Goal: Task Accomplishment & Management: Complete application form

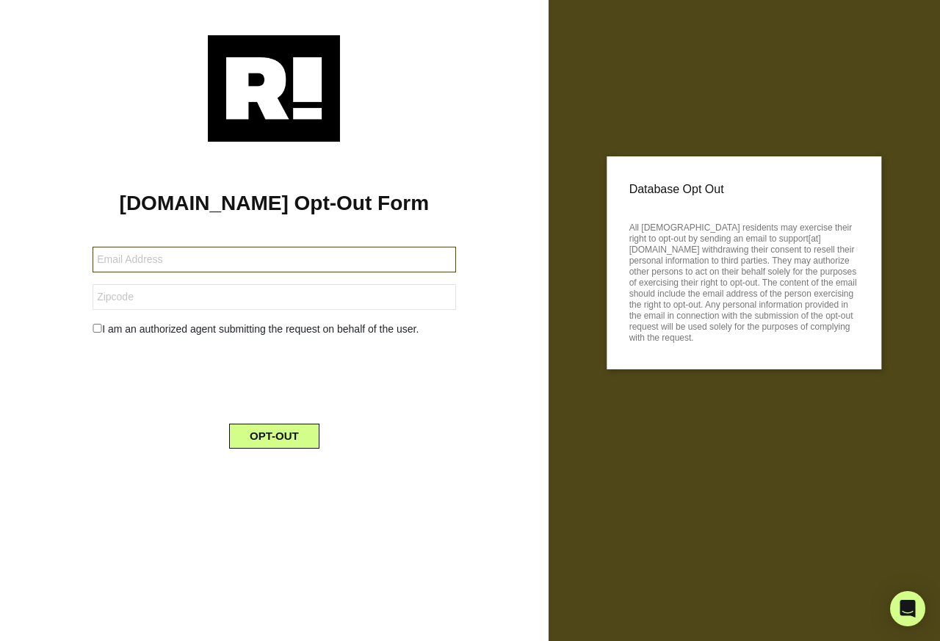
click at [123, 262] on input "text" at bounding box center [274, 260] width 363 height 26
paste input "[EMAIL_ADDRESS][PERSON_NAME][DOMAIN_NAME]"
type input "[EMAIL_ADDRESS][PERSON_NAME][DOMAIN_NAME]"
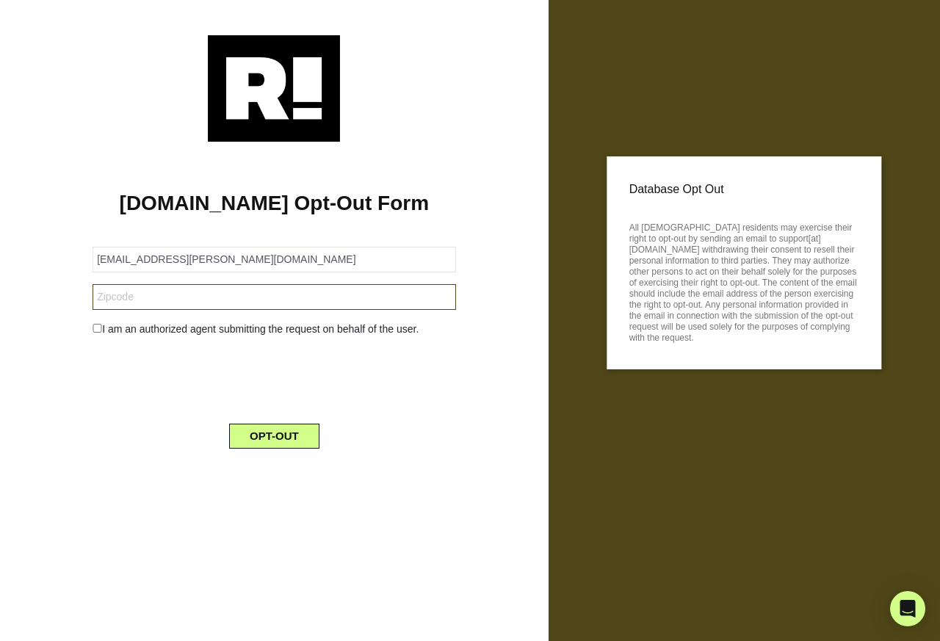
click at [121, 296] on input "text" at bounding box center [274, 297] width 363 height 26
paste input "33129"
type input "33129"
click at [95, 333] on input "checkbox" at bounding box center [98, 328] width 10 height 9
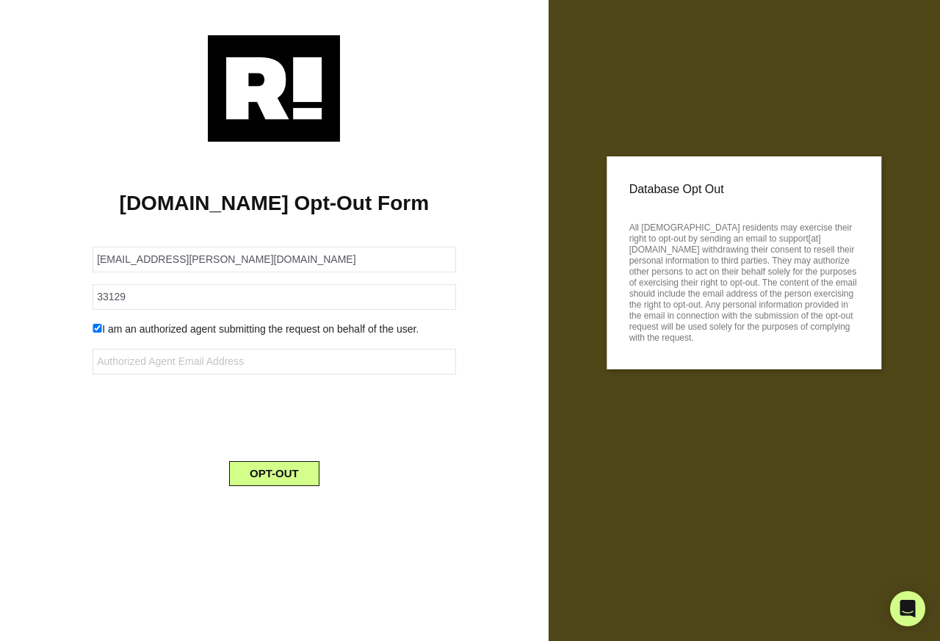
click at [93, 328] on input "checkbox" at bounding box center [98, 328] width 10 height 9
checkbox input "false"
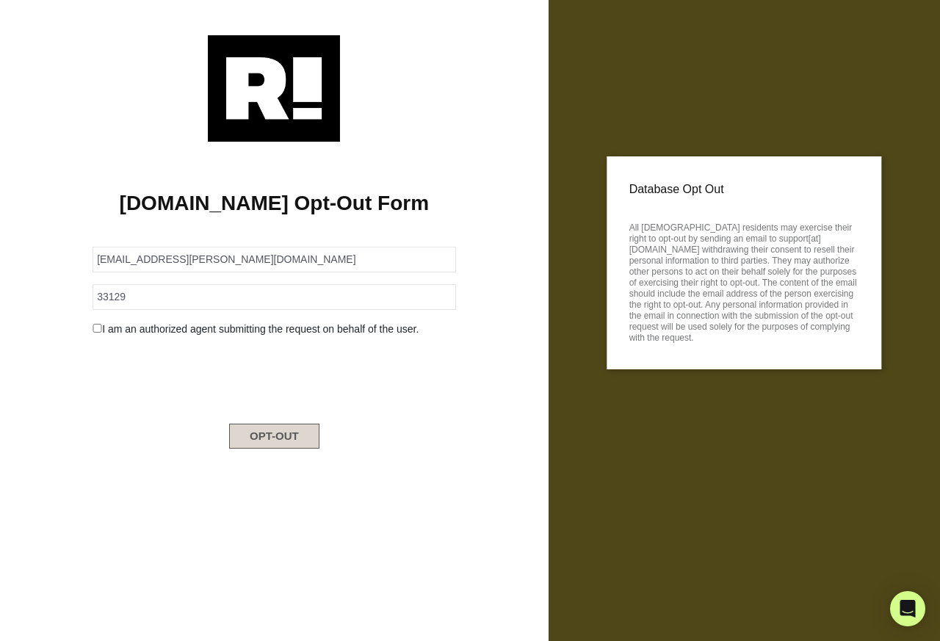
click at [275, 444] on button "OPT-OUT" at bounding box center [274, 436] width 90 height 25
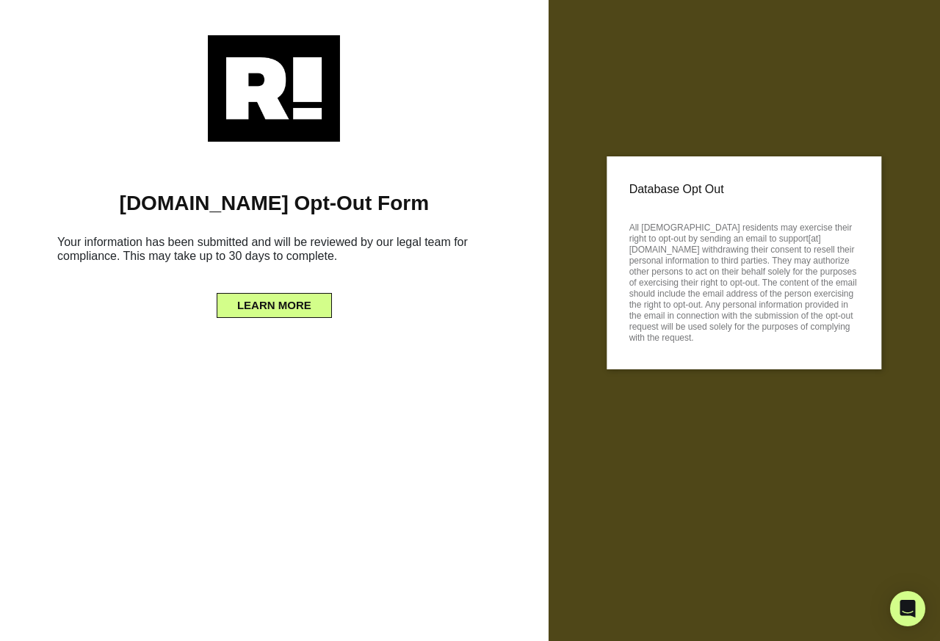
click at [275, 437] on div "[DOMAIN_NAME] Opt-Out Form Your information has been submitted and will be revi…" at bounding box center [274, 320] width 549 height 641
